Goal: Check status: Check status

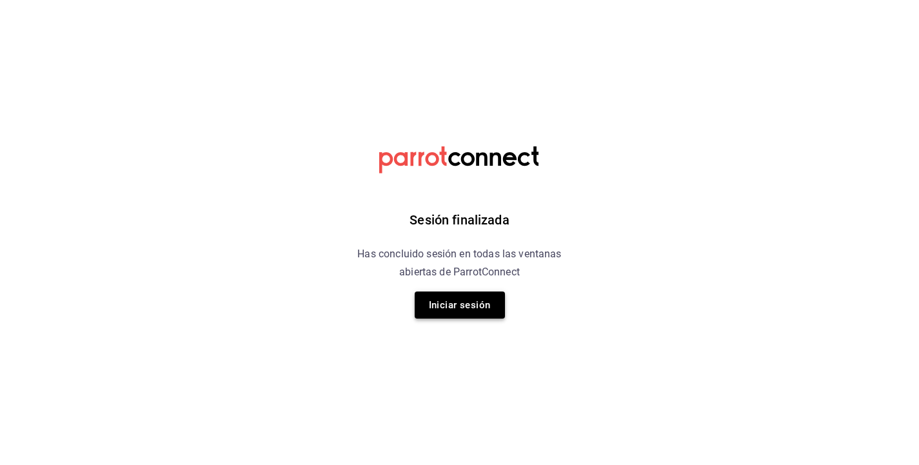
click at [449, 307] on button "Iniciar sesión" at bounding box center [460, 304] width 90 height 27
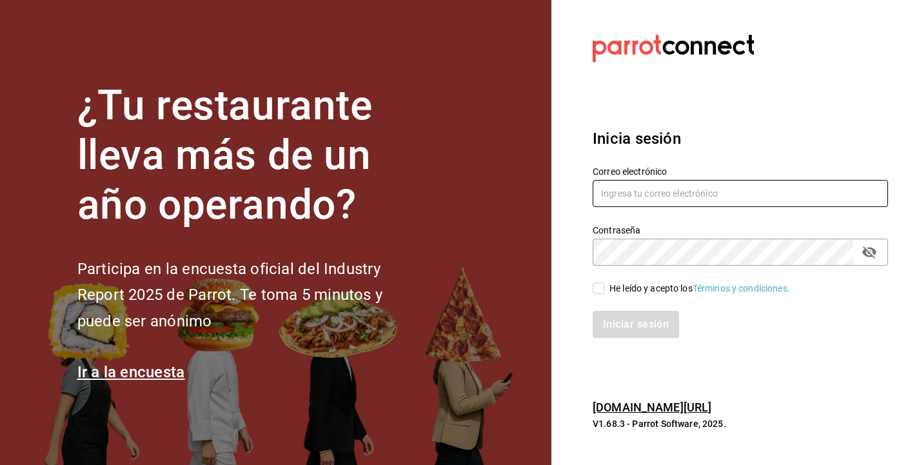
type input "alicia@tanquegroup.com"
click at [595, 290] on input "He leído y acepto los Términos y condiciones." at bounding box center [599, 288] width 12 height 12
checkbox input "true"
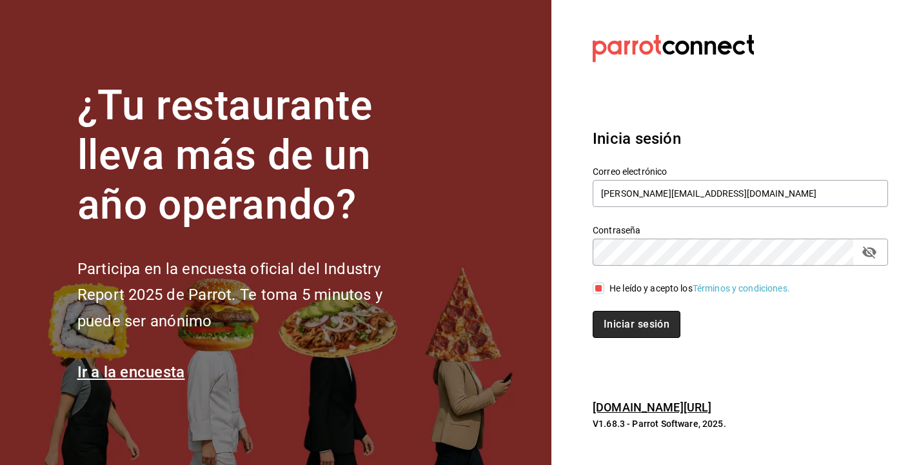
click at [664, 324] on button "Iniciar sesión" at bounding box center [637, 324] width 88 height 27
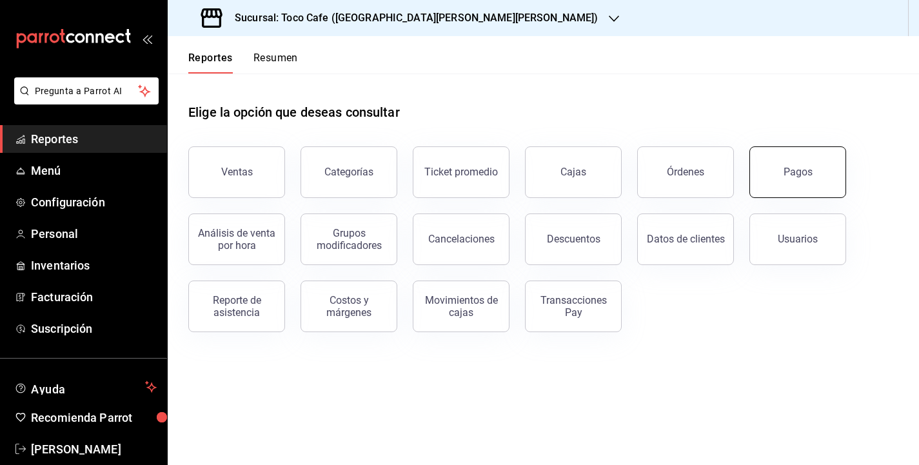
click at [776, 168] on button "Pagos" at bounding box center [797, 172] width 97 height 52
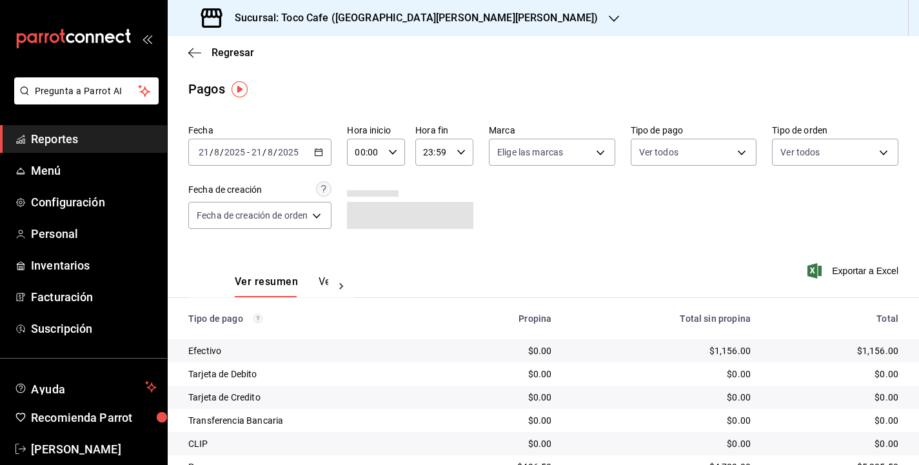
click at [652, 252] on div "Ver resumen Ver pagos Exportar a Excel" at bounding box center [543, 278] width 751 height 68
click at [275, 155] on span "/" at bounding box center [275, 152] width 4 height 10
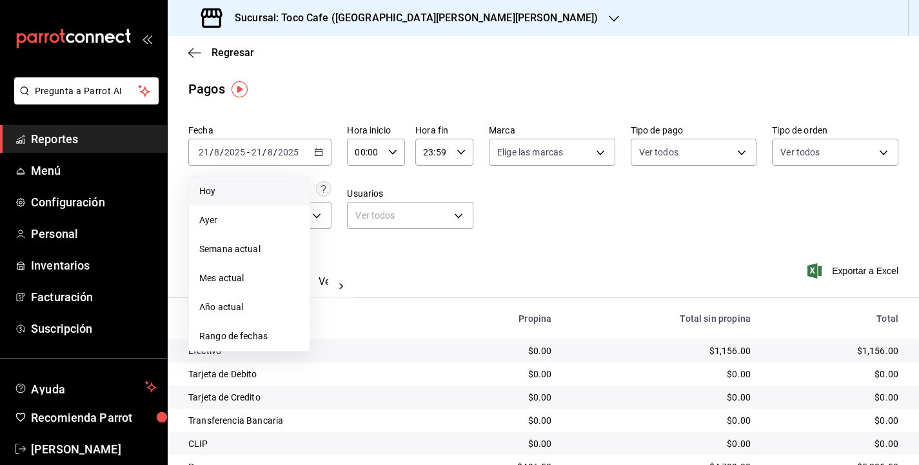
click at [248, 196] on span "Hoy" at bounding box center [249, 191] width 100 height 14
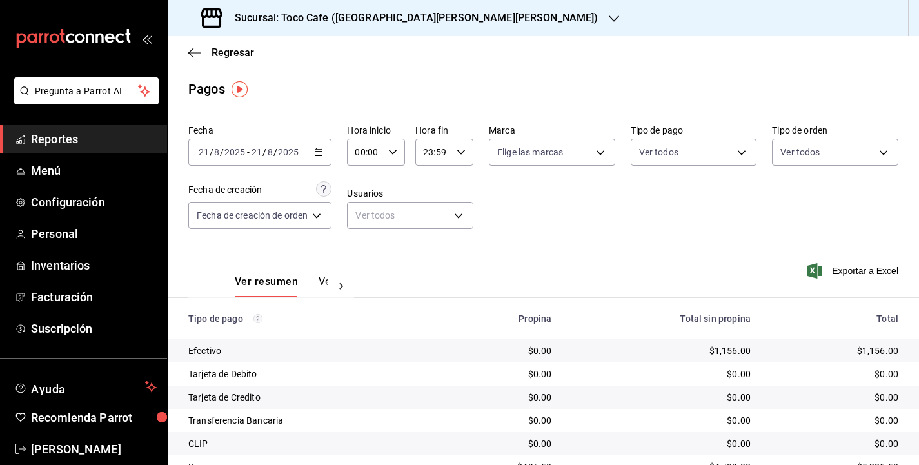
click at [552, 212] on div "Fecha [DATE] [DATE] - [DATE] [DATE] Hora inicio 00:00 Hora inicio Hora fin 23:5…" at bounding box center [543, 181] width 710 height 125
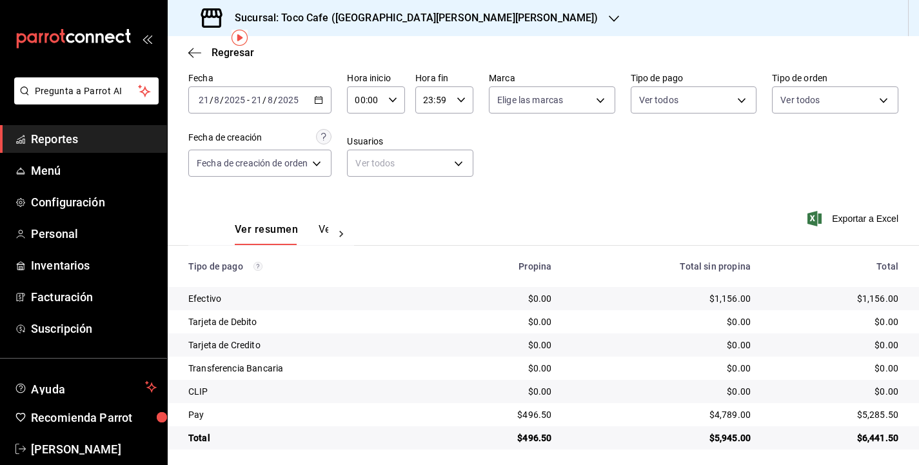
scroll to position [57, 0]
